Goal: Find specific page/section: Find specific page/section

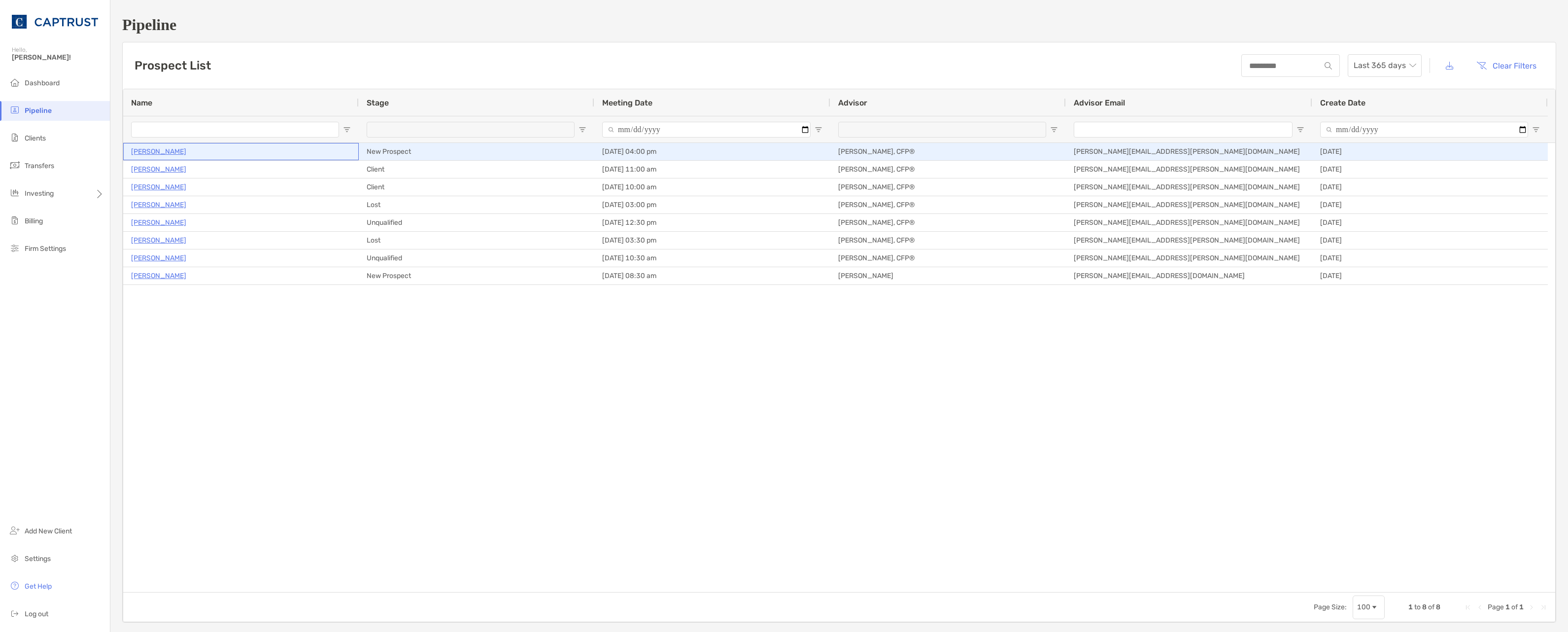
click at [167, 152] on p "[PERSON_NAME]" at bounding box center [158, 152] width 55 height 13
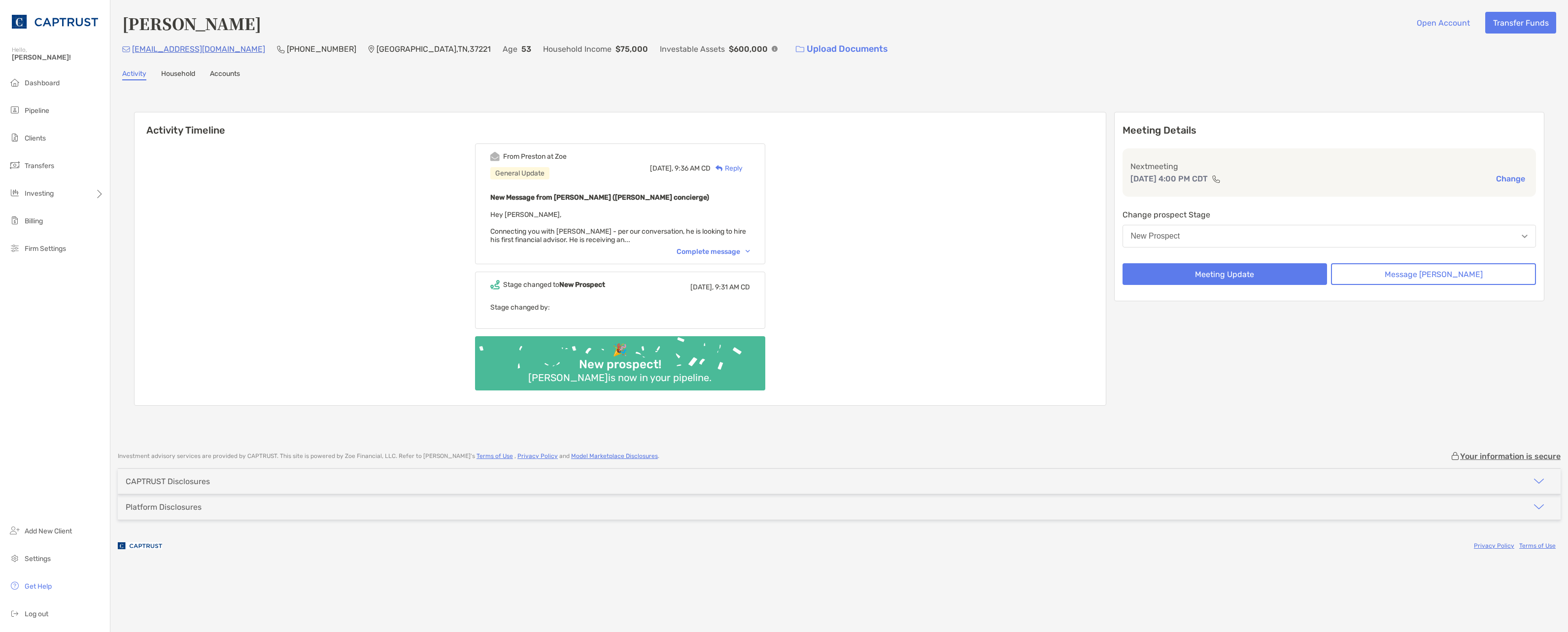
click at [710, 250] on div "Complete message" at bounding box center [714, 251] width 74 height 8
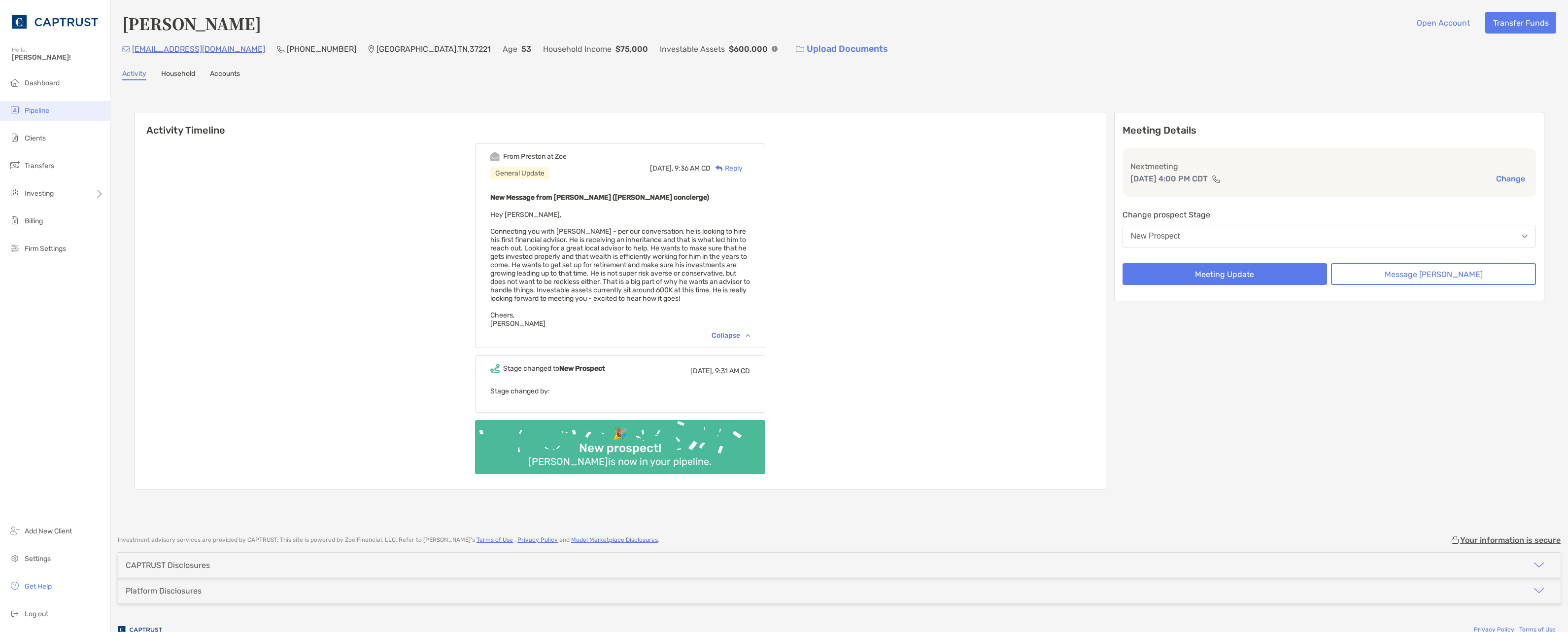
click at [39, 110] on span "Pipeline" at bounding box center [36, 111] width 24 height 8
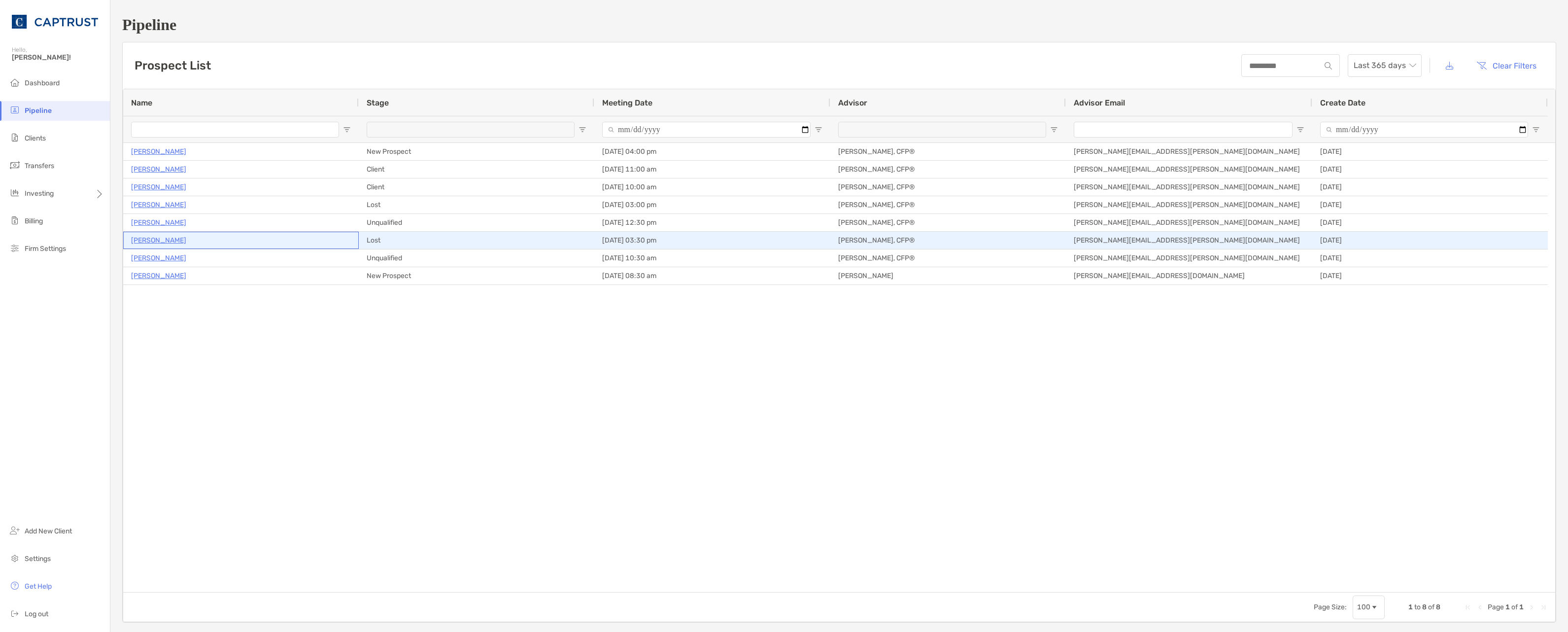
click at [152, 239] on p "[PERSON_NAME]" at bounding box center [158, 240] width 55 height 13
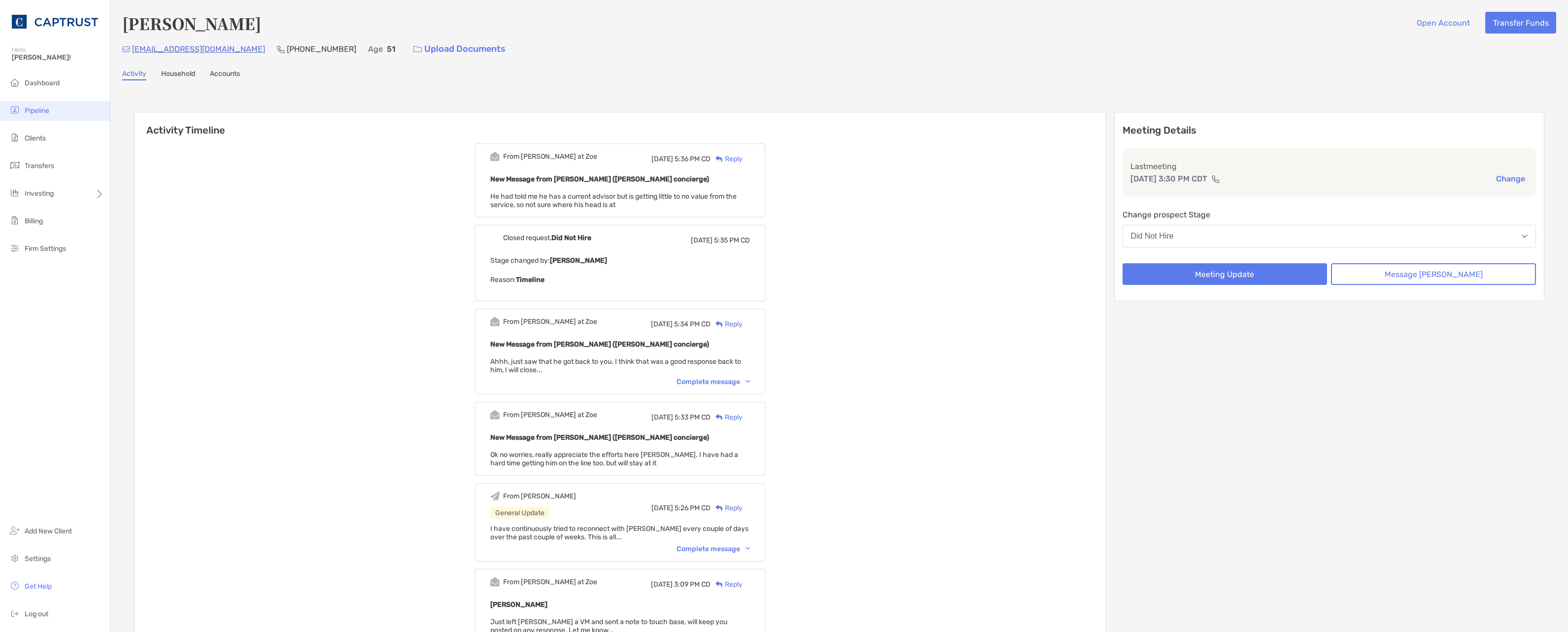
click at [40, 112] on span "Pipeline" at bounding box center [36, 111] width 24 height 8
